Goal: Task Accomplishment & Management: Use online tool/utility

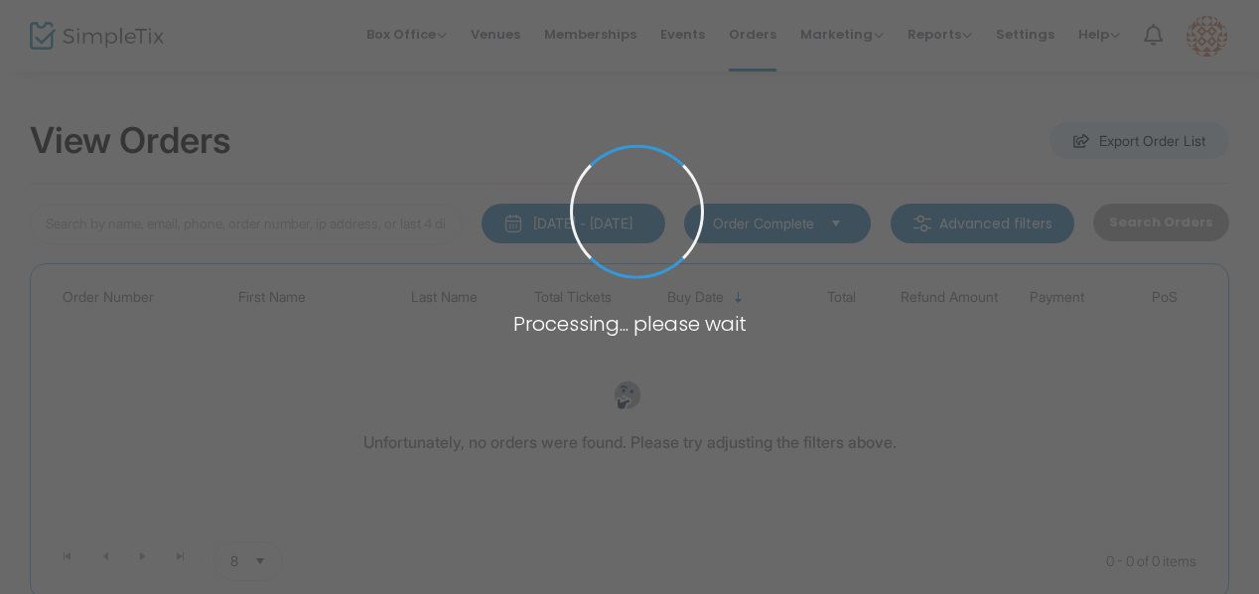
type input "Decker"
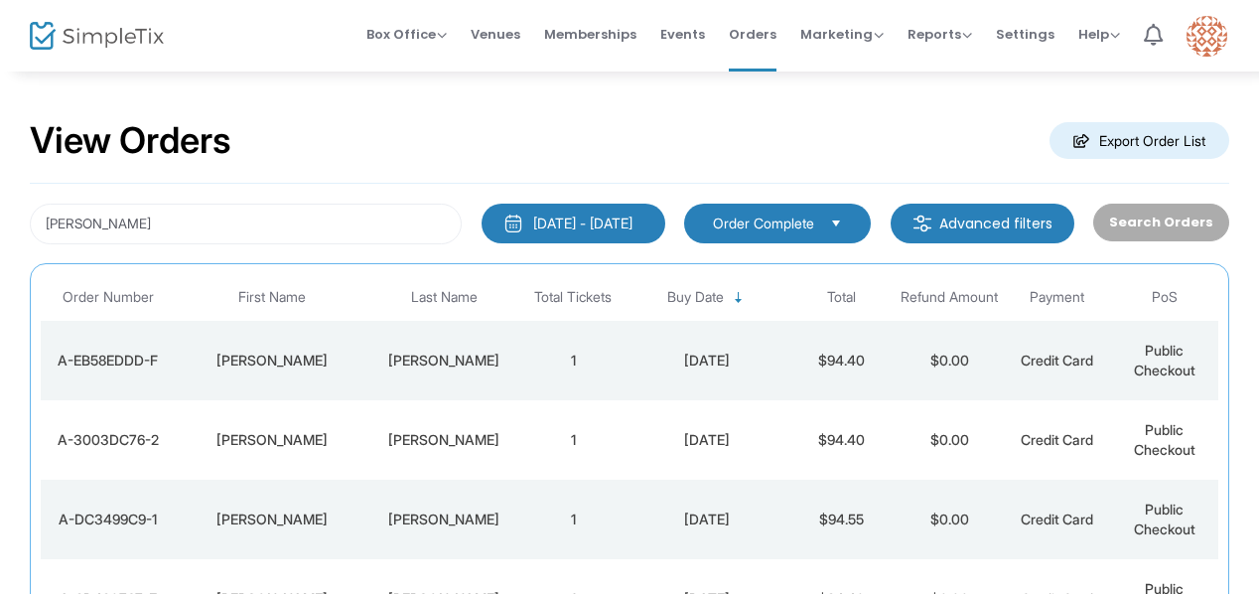
click at [963, 31] on span "Reports" at bounding box center [939, 34] width 65 height 19
click at [966, 67] on li "Analytics" at bounding box center [971, 66] width 129 height 39
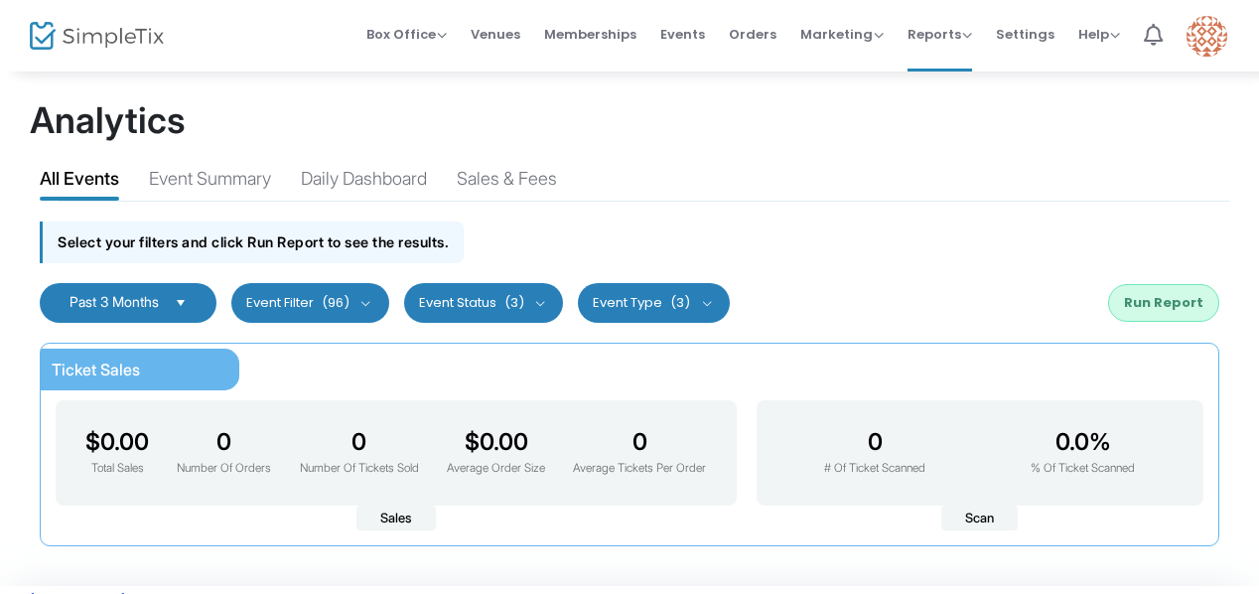
click at [379, 180] on div "Daily Dashboard" at bounding box center [364, 182] width 126 height 35
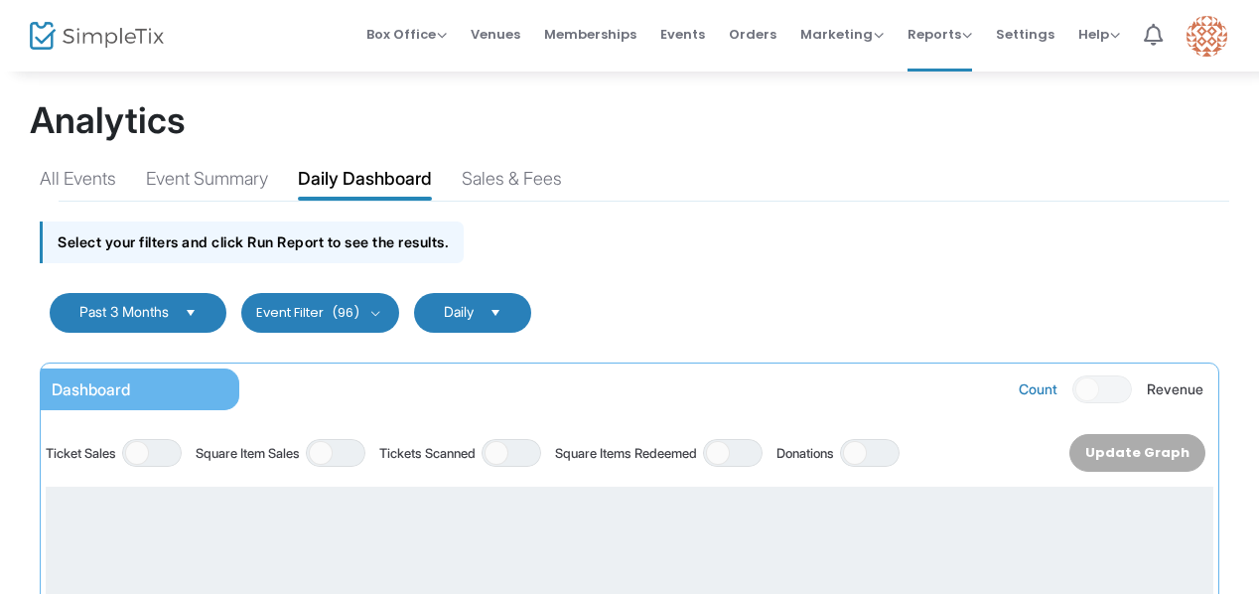
click at [328, 446] on span at bounding box center [321, 453] width 24 height 24
click at [199, 305] on span "Select" at bounding box center [191, 312] width 33 height 33
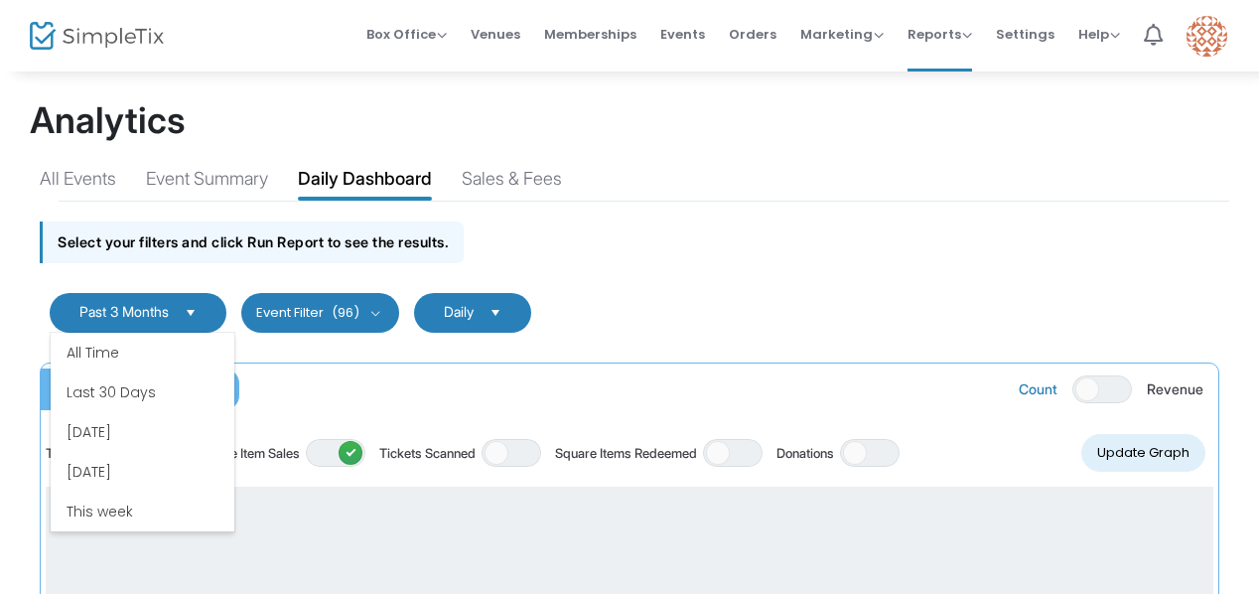
click at [83, 434] on li "Today" at bounding box center [143, 432] width 184 height 40
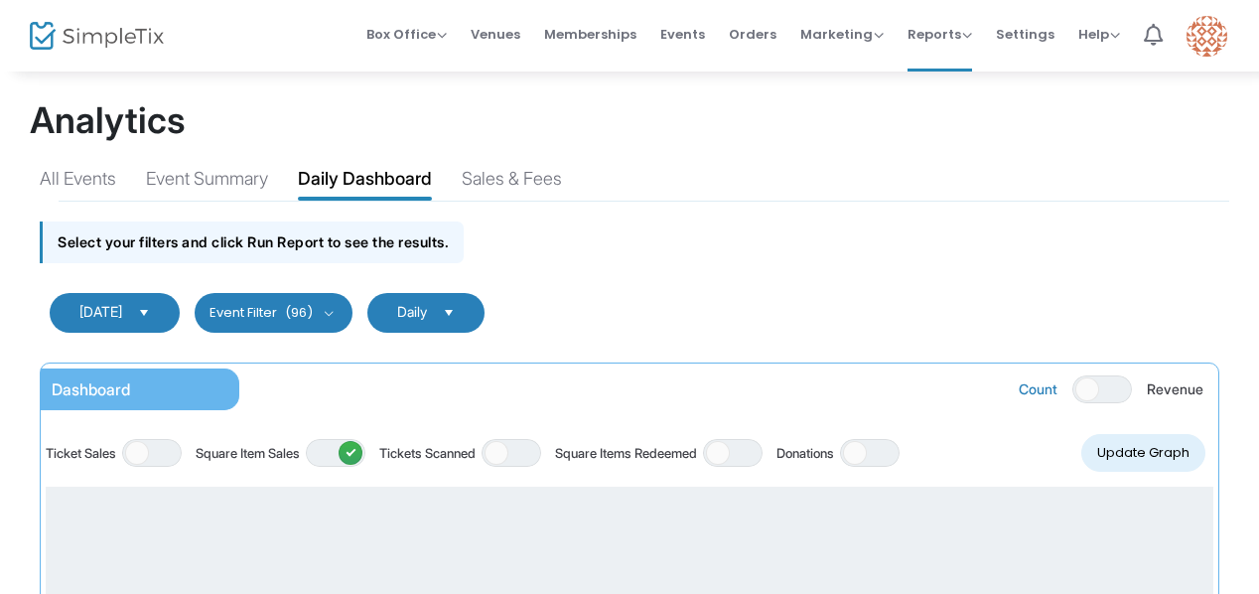
click at [451, 307] on span "Select" at bounding box center [448, 312] width 33 height 33
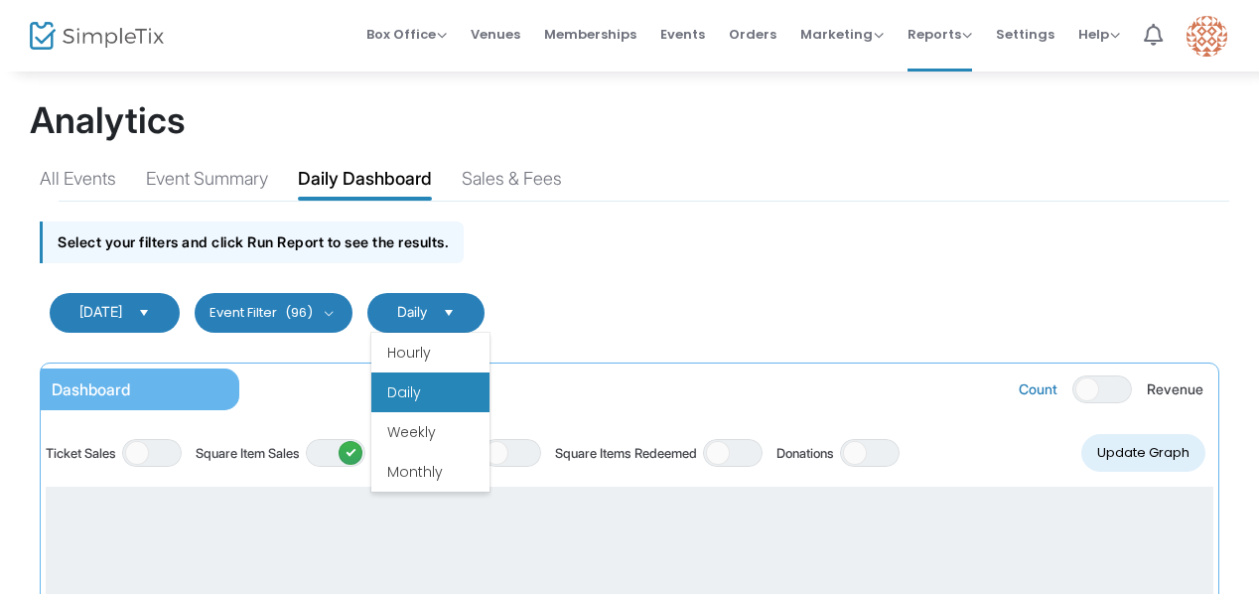
click at [410, 388] on li "Daily" at bounding box center [430, 392] width 118 height 40
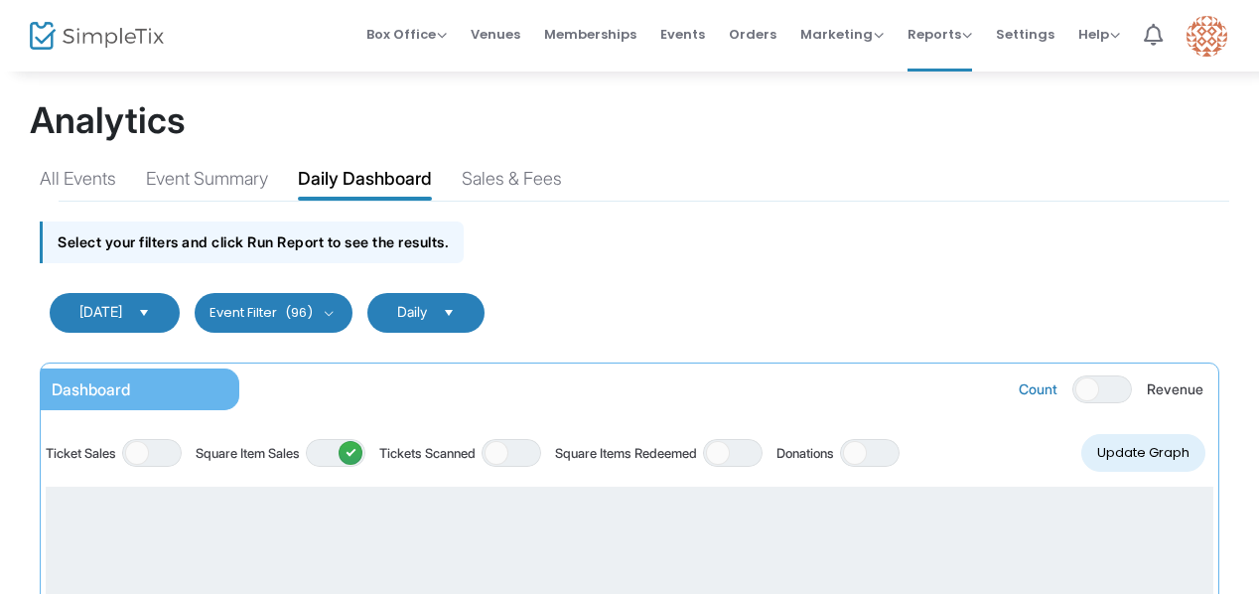
click at [1149, 450] on button "Update Graph" at bounding box center [1143, 453] width 124 height 38
